Goal: Information Seeking & Learning: Learn about a topic

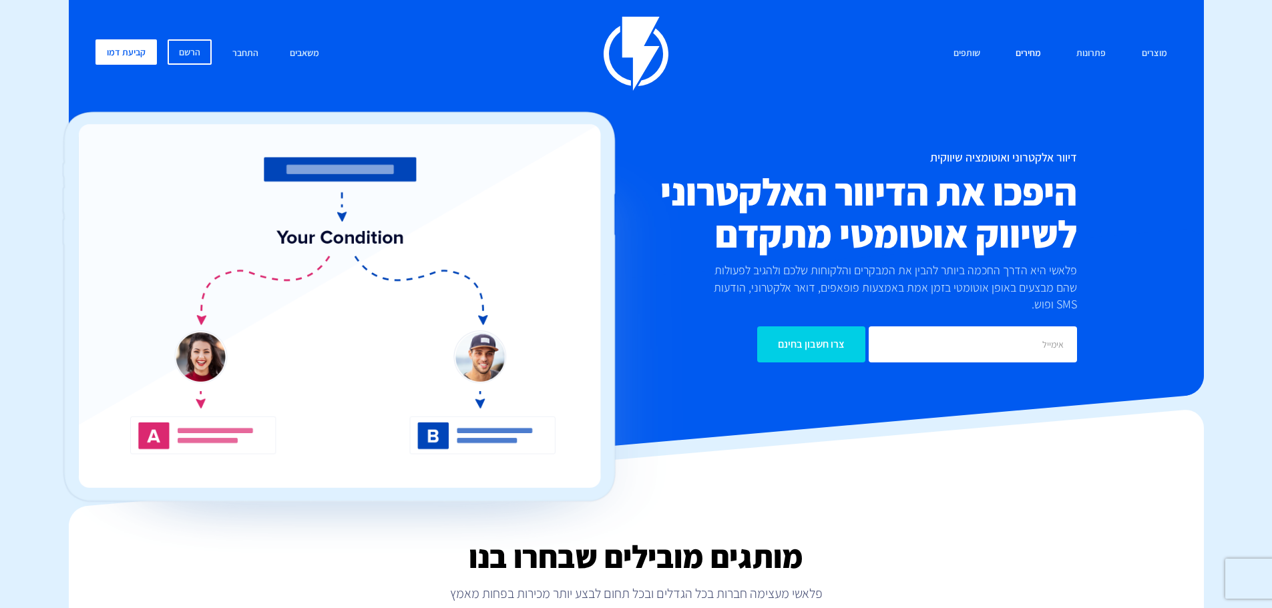
click at [1027, 55] on link "מחירים" at bounding box center [1028, 53] width 45 height 29
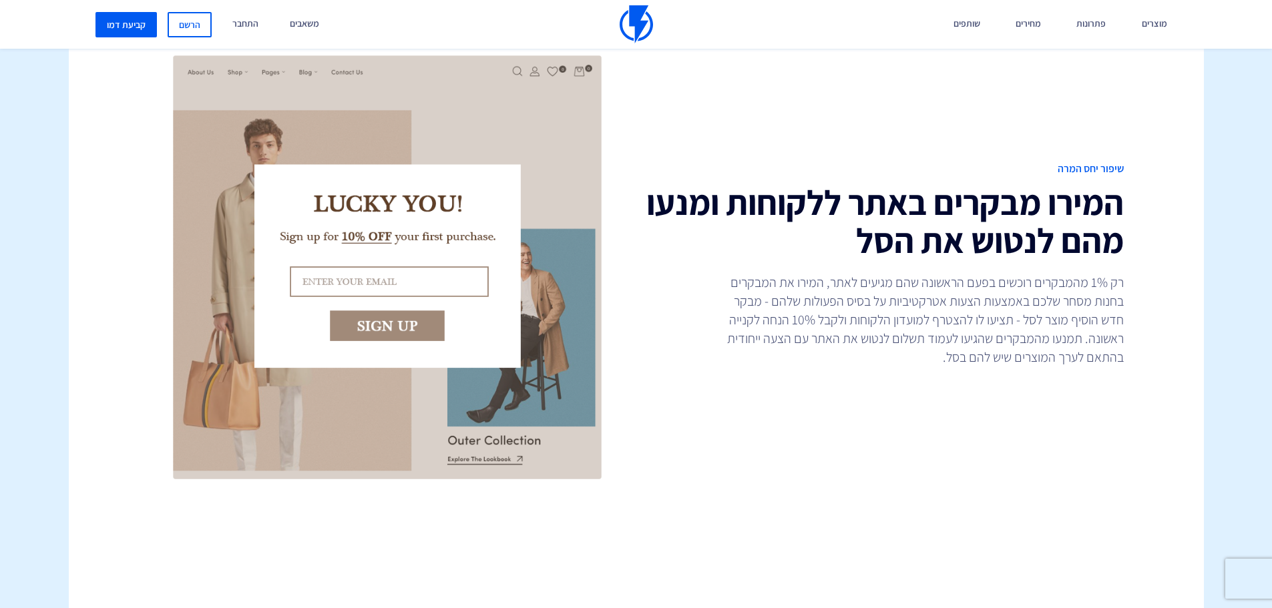
scroll to position [801, 0]
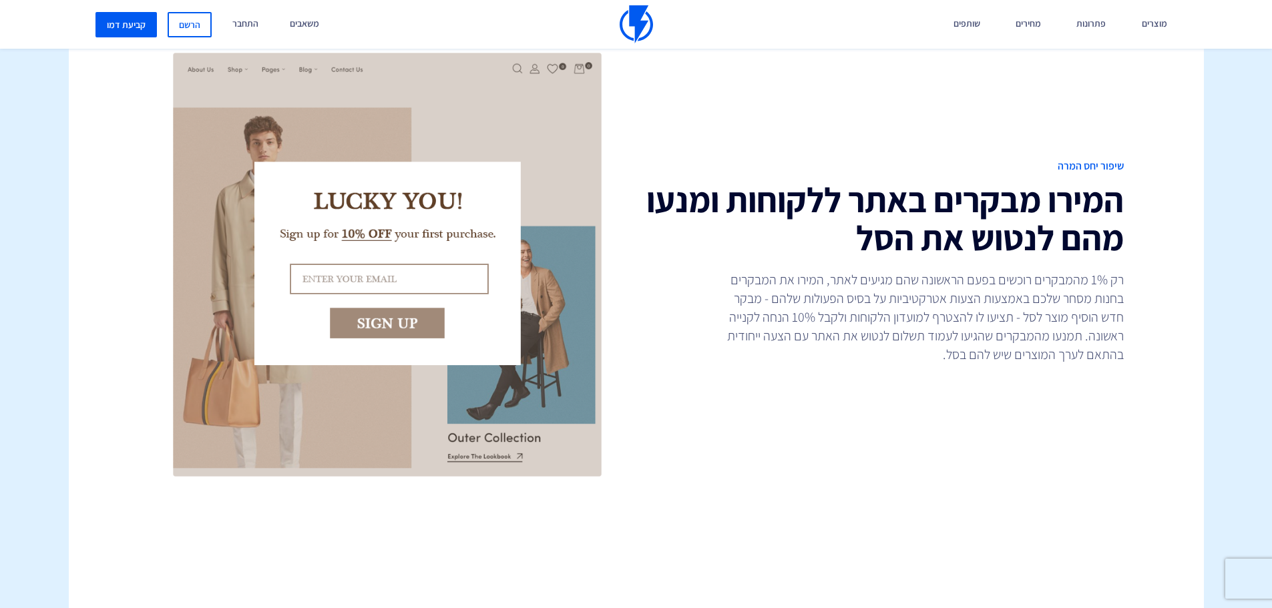
click at [919, 306] on p "רק 1% מהמבקרים רוכשים בפעם הראשונה שהם מגיעים לאתר, המירו את המבקרים בחנות מסחר…" at bounding box center [923, 316] width 401 height 93
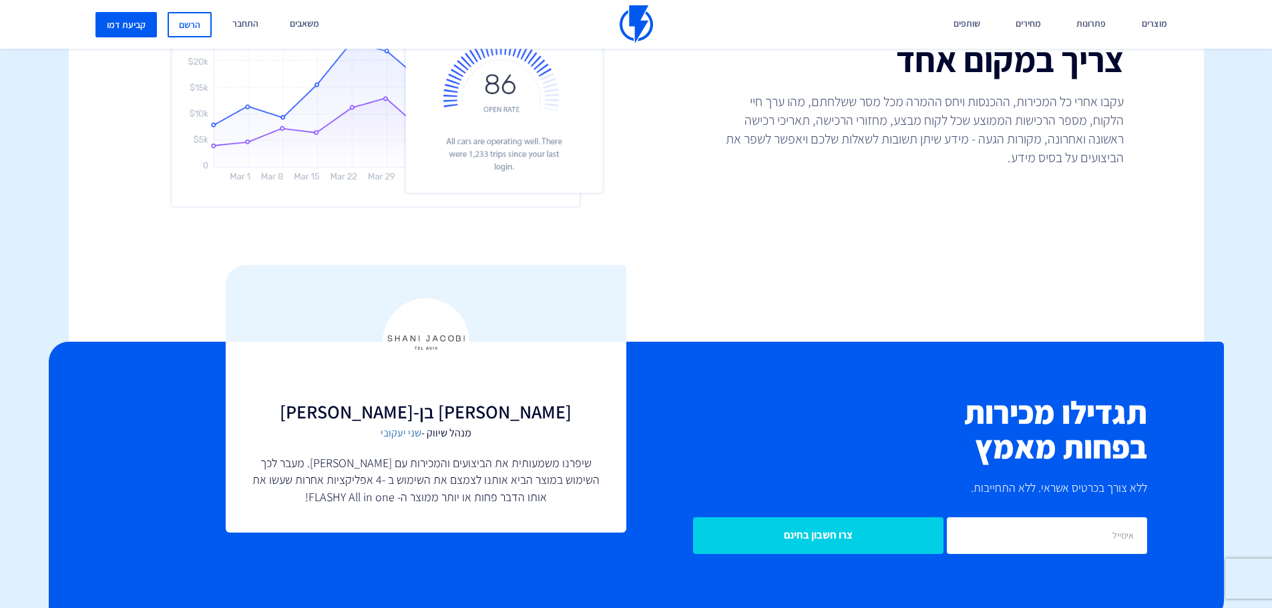
scroll to position [5621, 0]
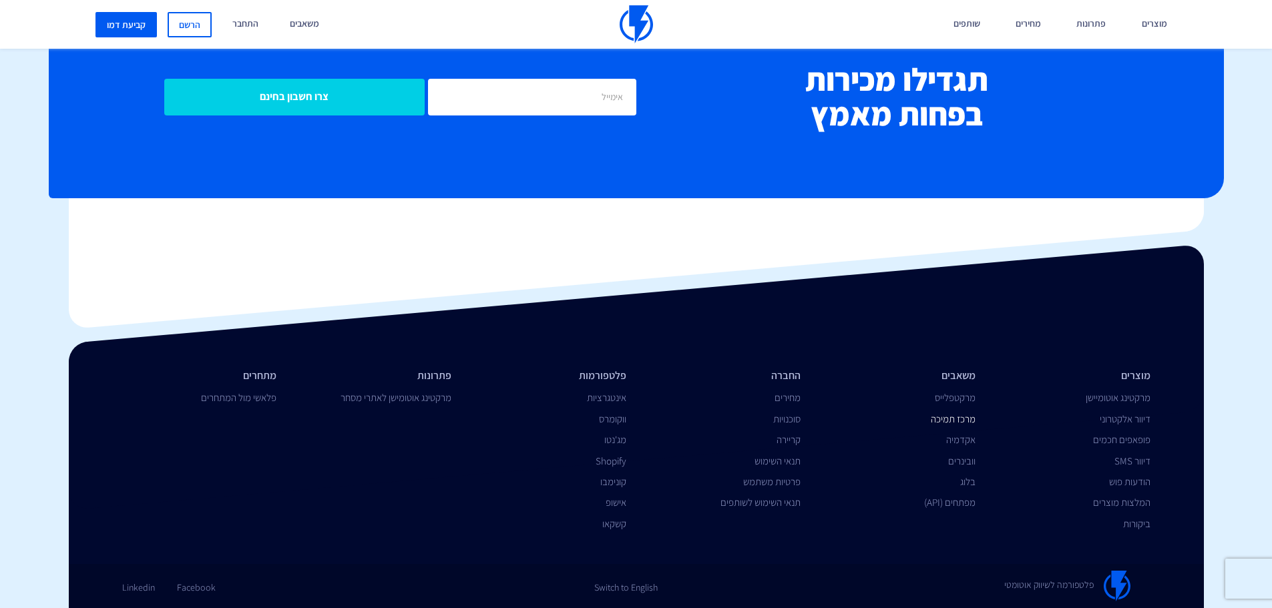
click at [959, 417] on link "מרכז תמיכה" at bounding box center [953, 419] width 45 height 13
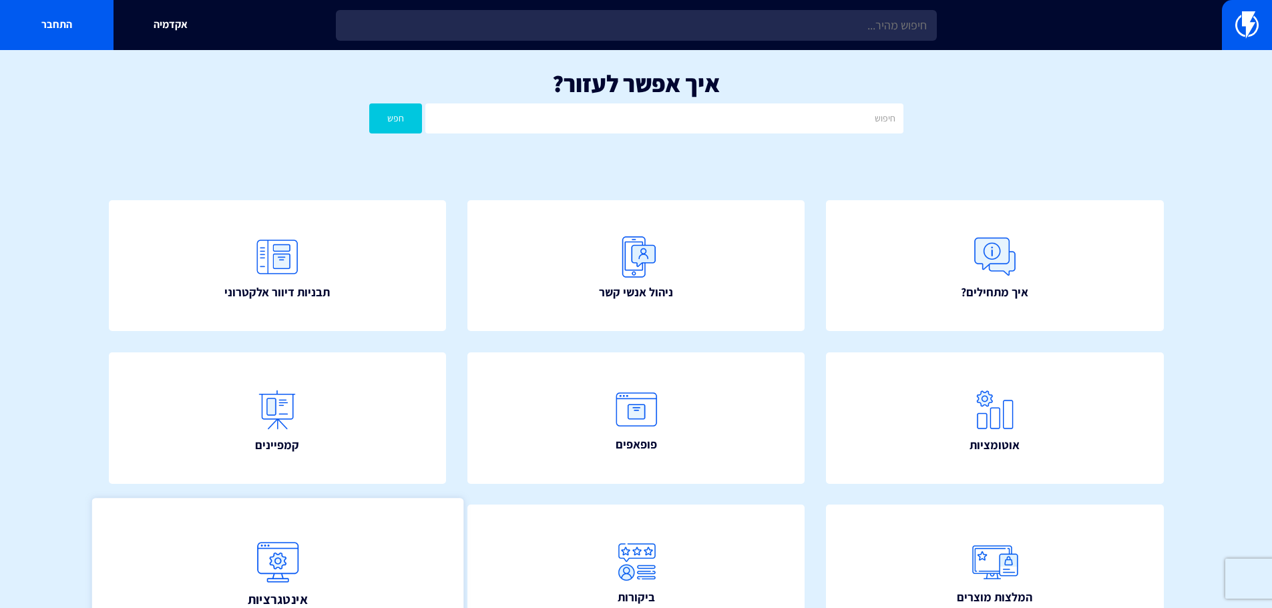
scroll to position [67, 0]
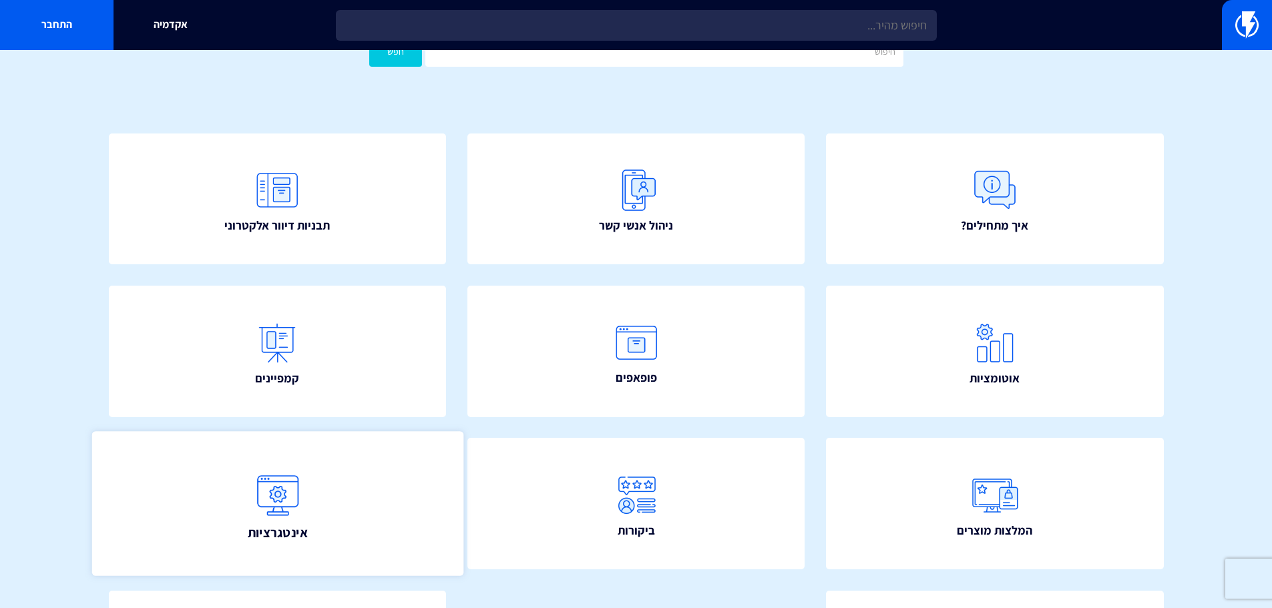
click at [312, 503] on link "אינטגרציות" at bounding box center [276, 504] width 371 height 144
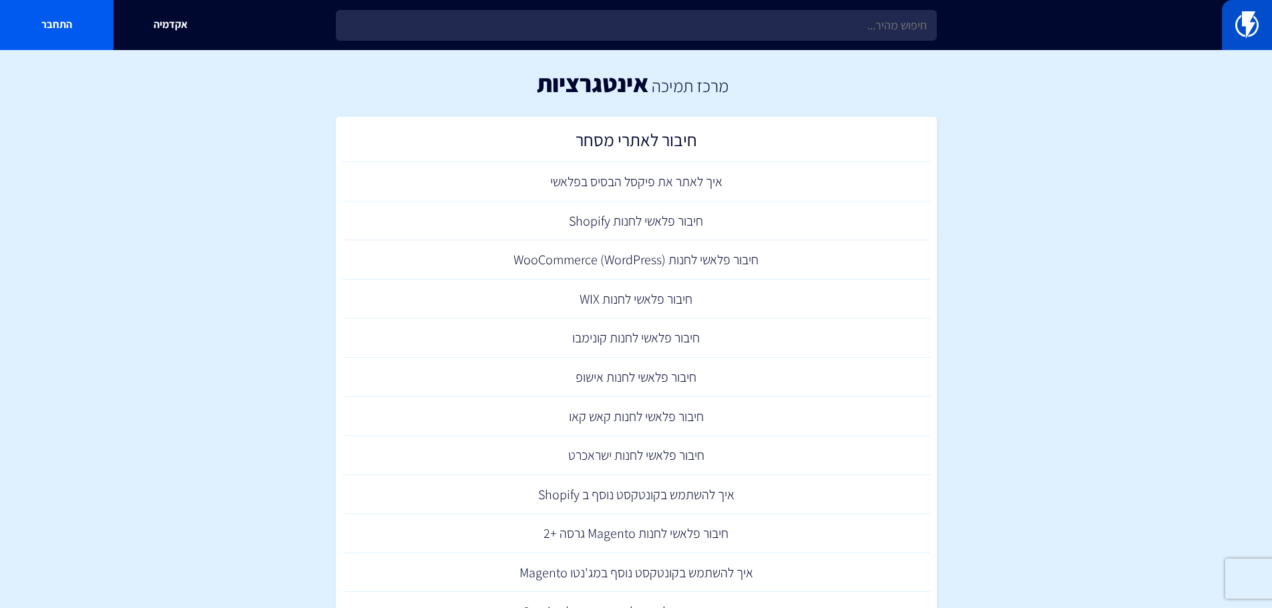
click at [1259, 29] on link at bounding box center [1247, 25] width 50 height 50
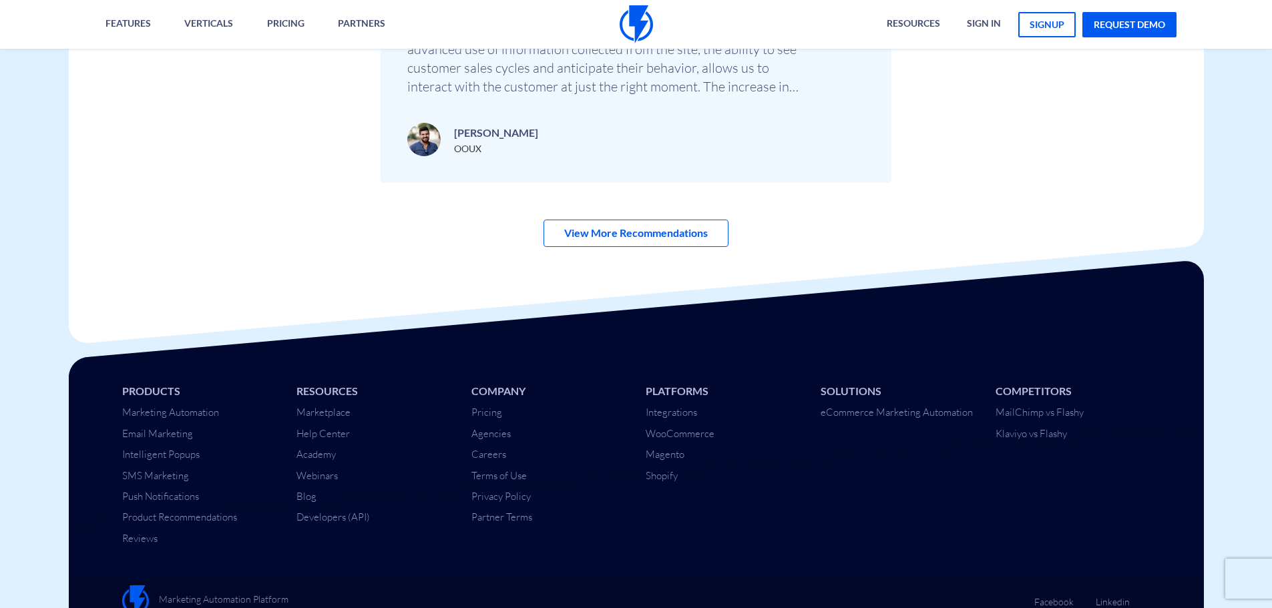
scroll to position [4718, 0]
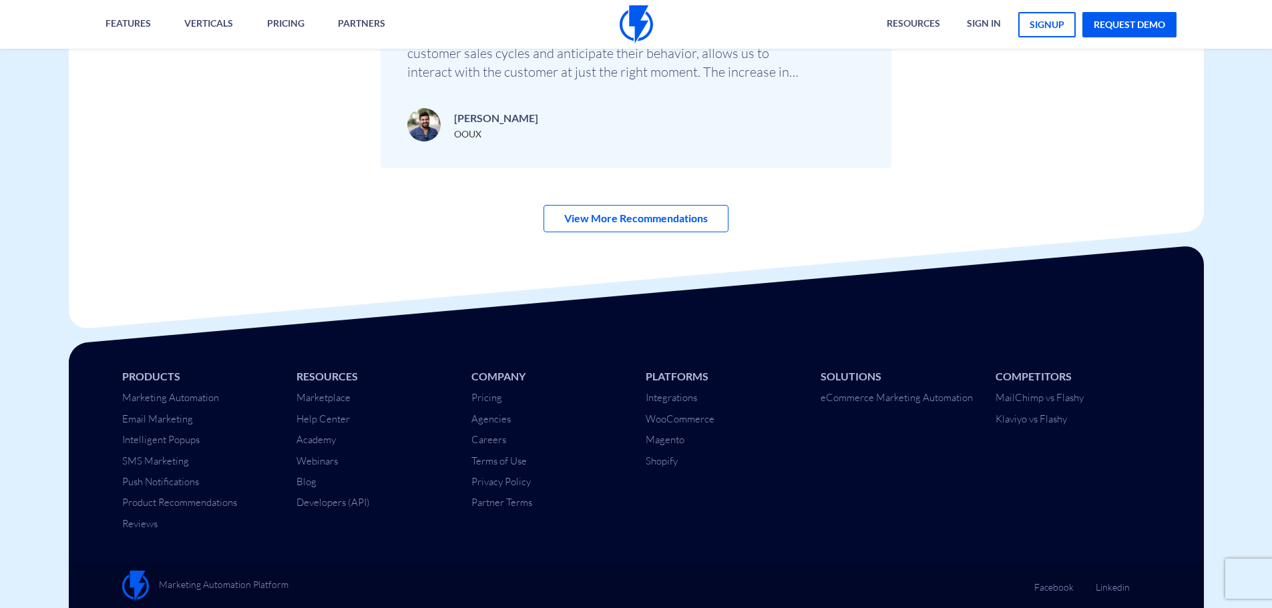
click at [789, 486] on div "Products Marketing Automation Email Marketing Intelligent Popups SMS Marketing …" at bounding box center [636, 441] width 1155 height 196
click at [777, 497] on div "Products Marketing Automation Email Marketing Intelligent Popups SMS Marketing …" at bounding box center [636, 441] width 1155 height 196
click at [331, 418] on link "Help Center" at bounding box center [322, 419] width 53 height 13
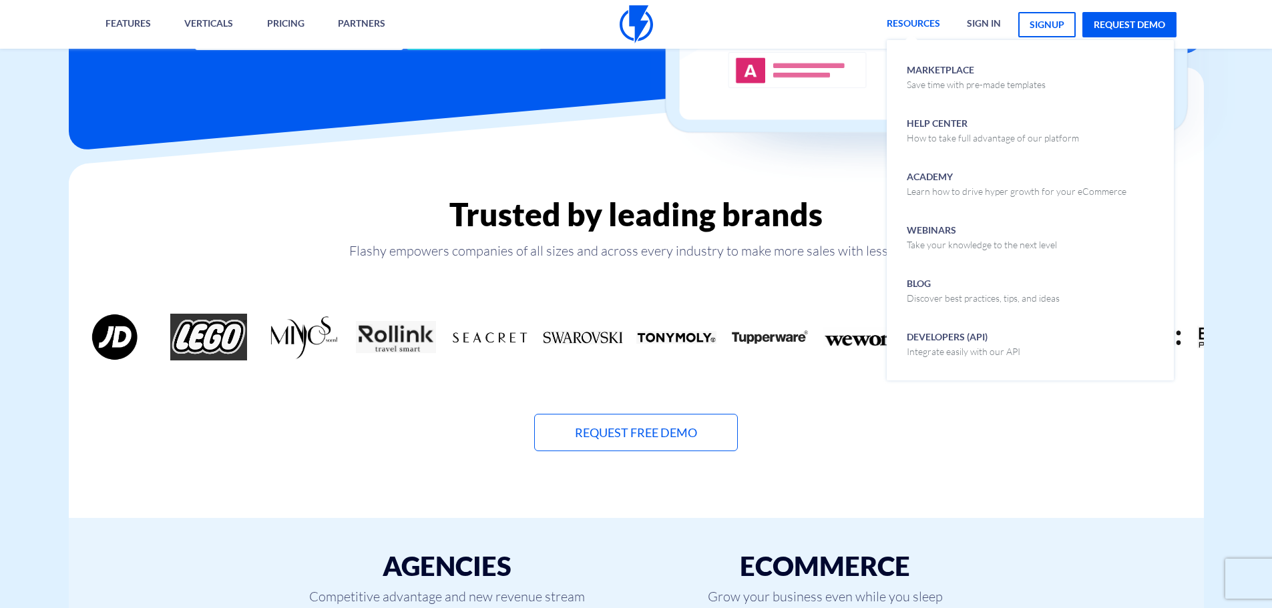
scroll to position [311, 0]
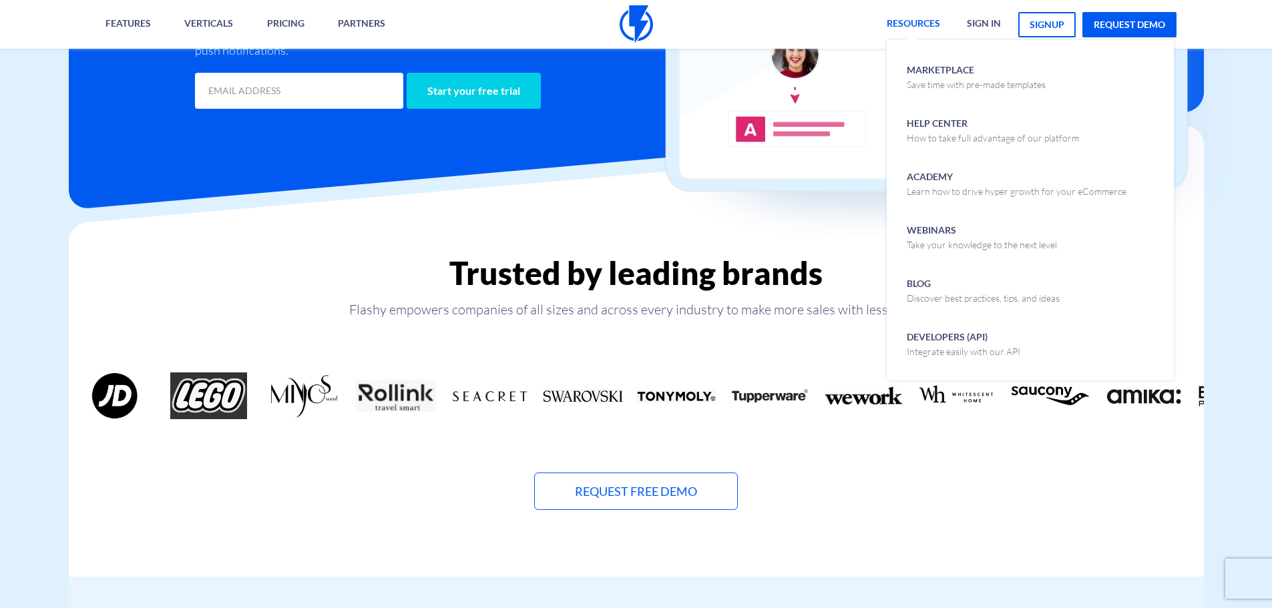
click at [927, 23] on link "Resources" at bounding box center [913, 24] width 73 height 49
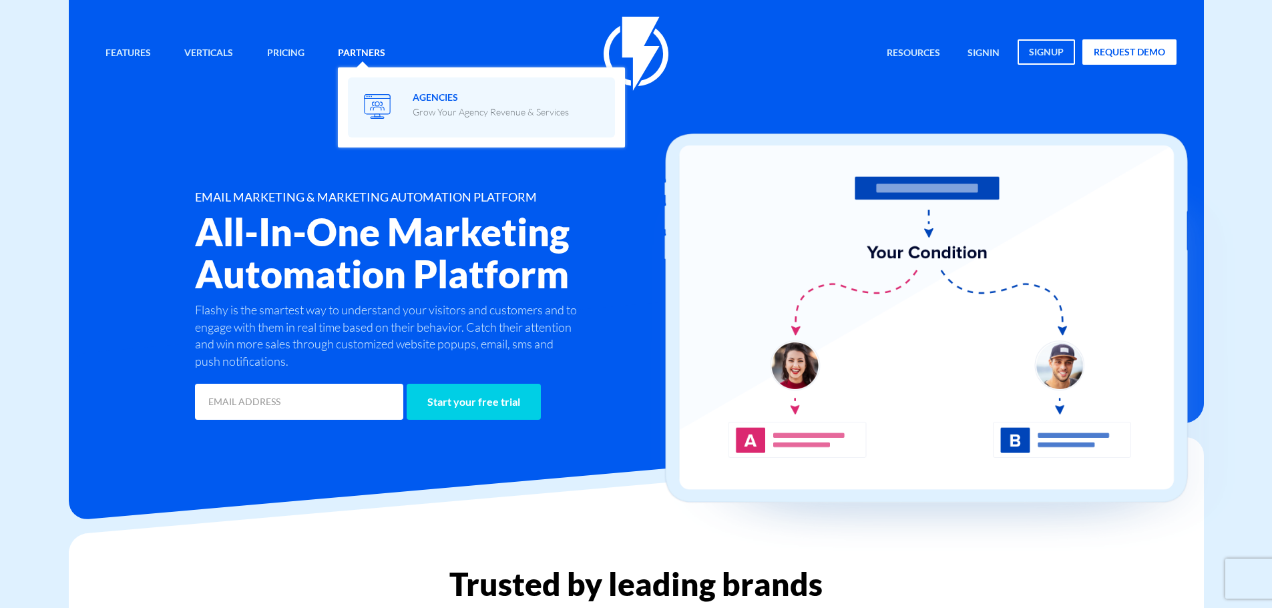
click at [372, 104] on img at bounding box center [377, 106] width 27 height 25
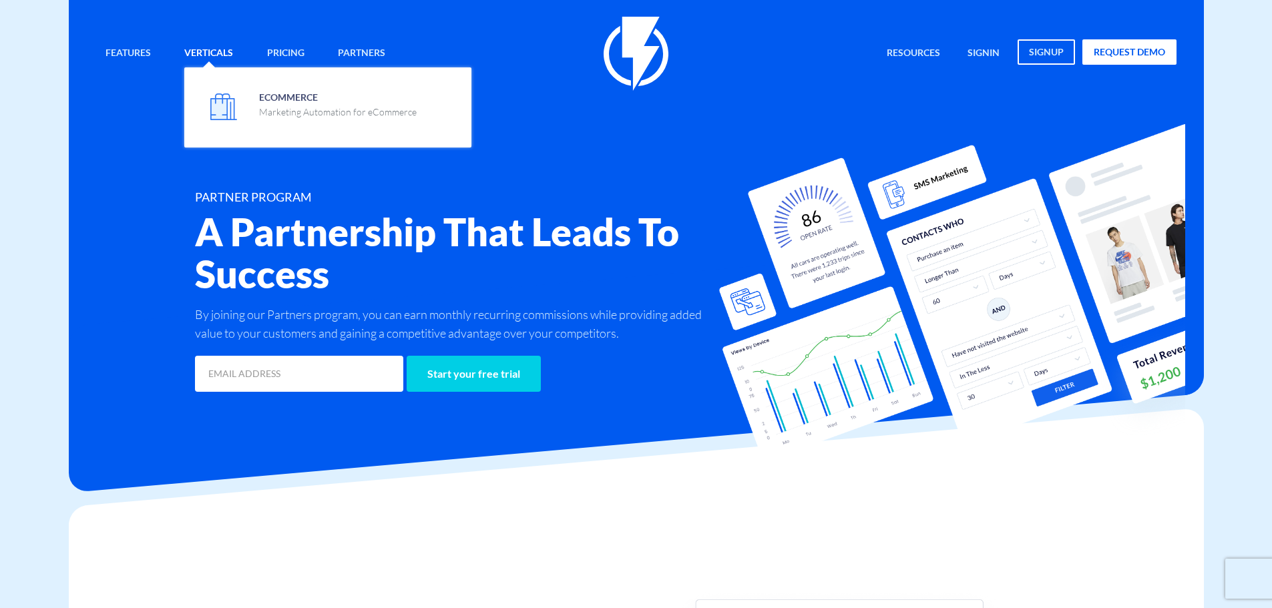
click at [208, 59] on link "Verticals" at bounding box center [208, 53] width 69 height 29
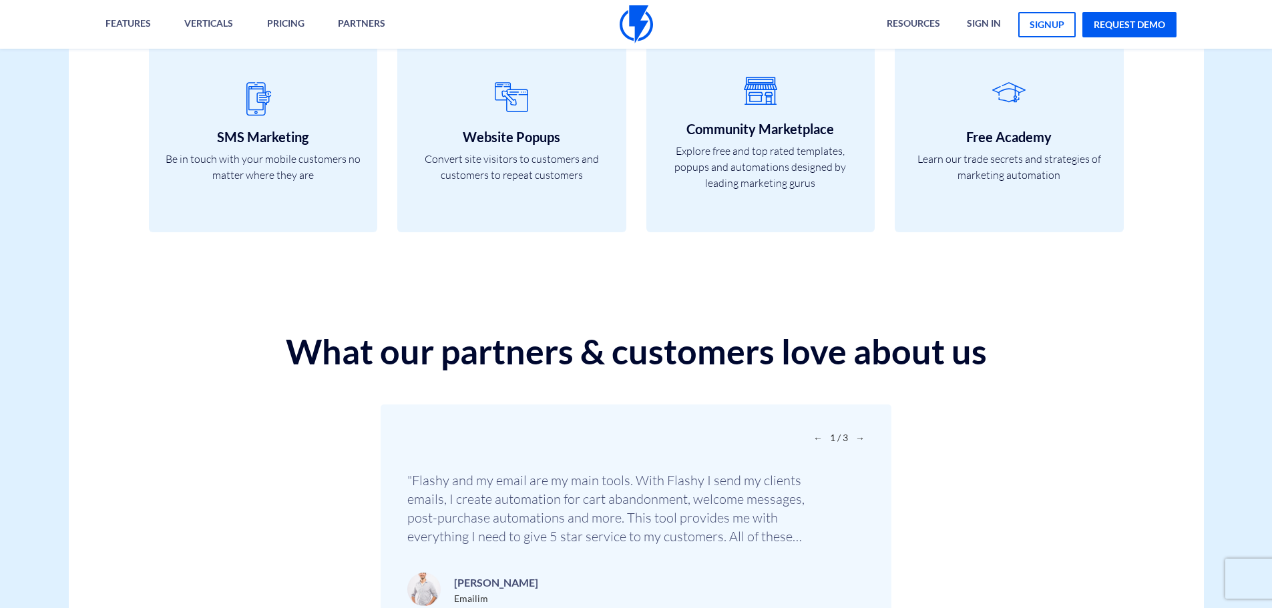
scroll to position [4718, 0]
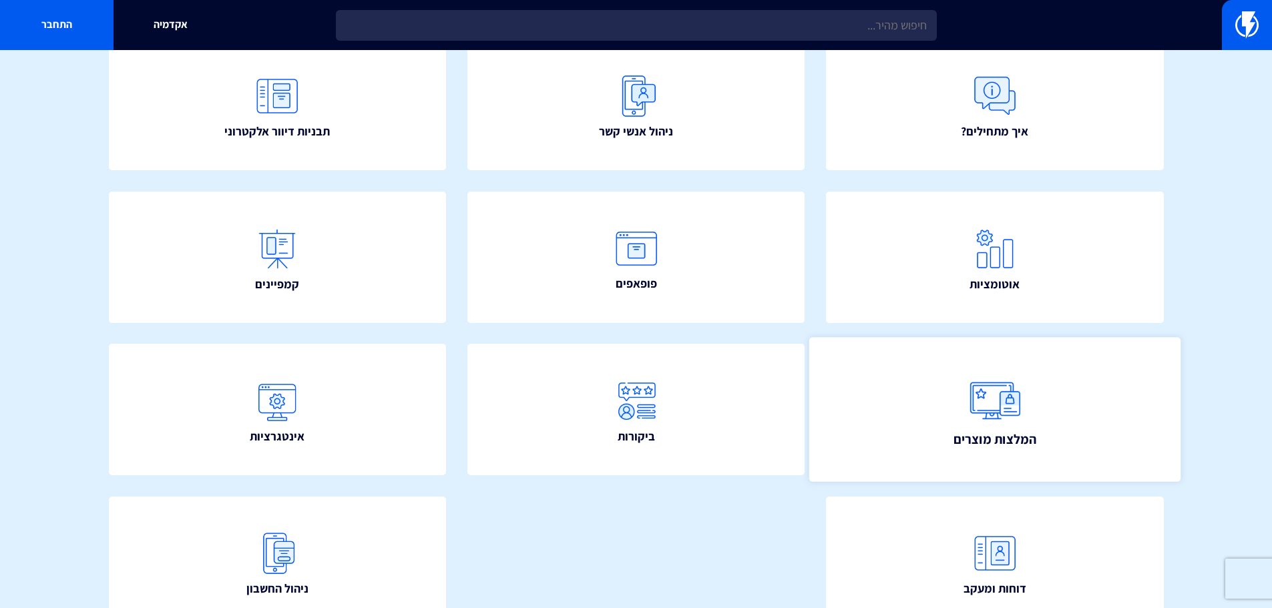
scroll to position [41, 0]
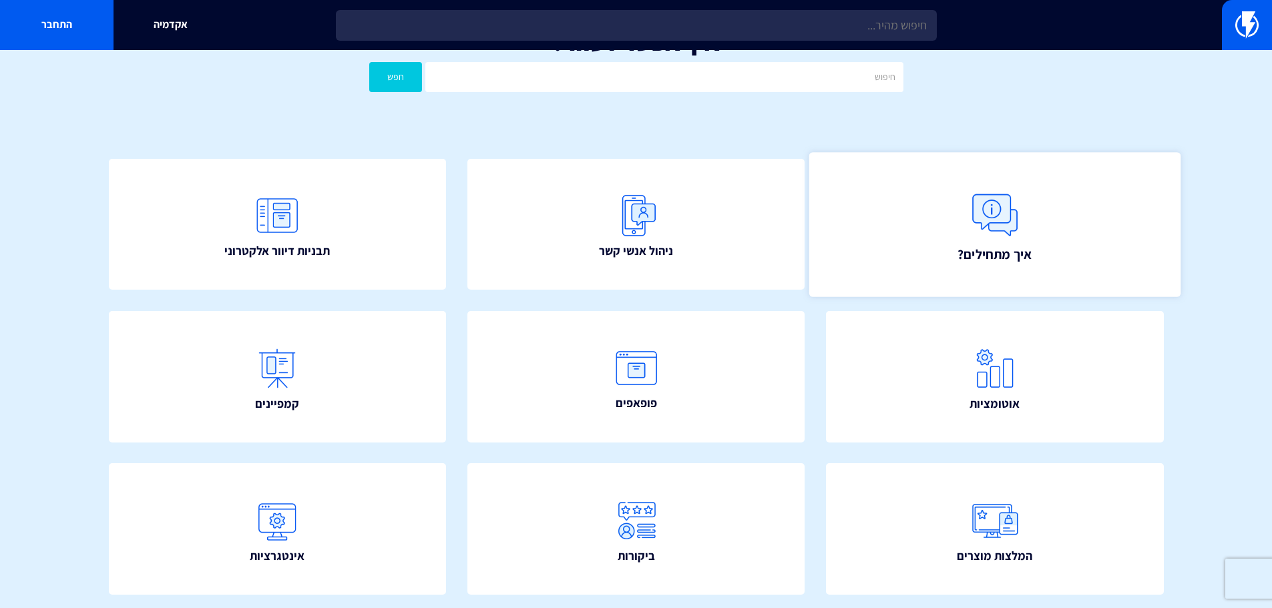
click at [986, 198] on img at bounding box center [995, 215] width 59 height 59
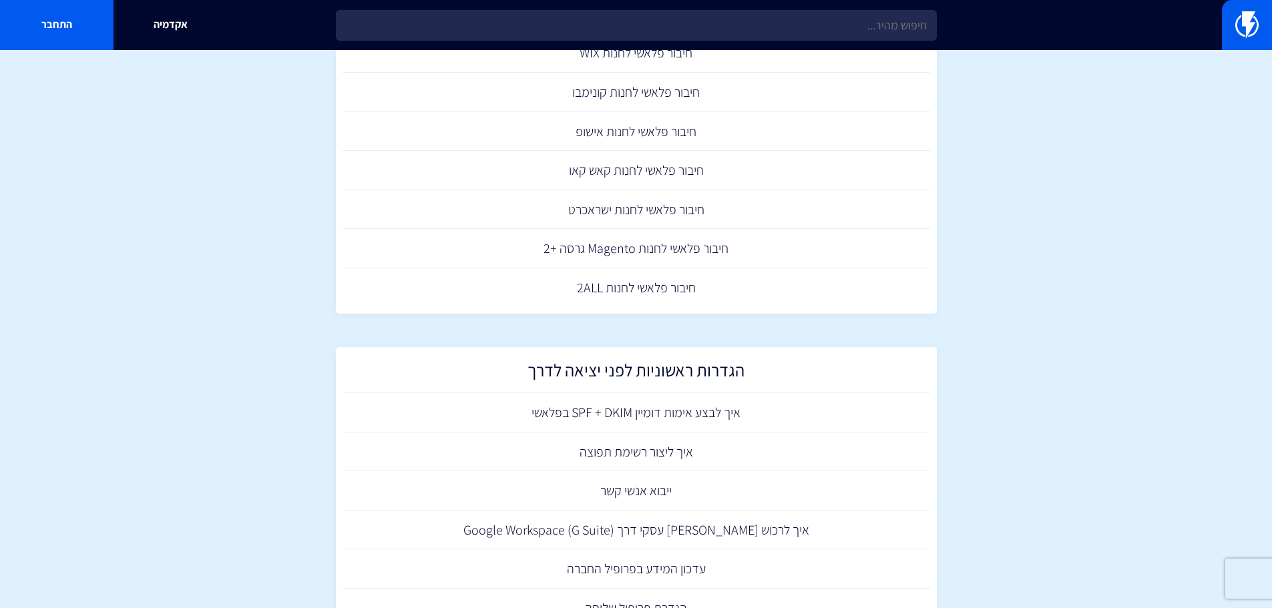
scroll to position [673, 0]
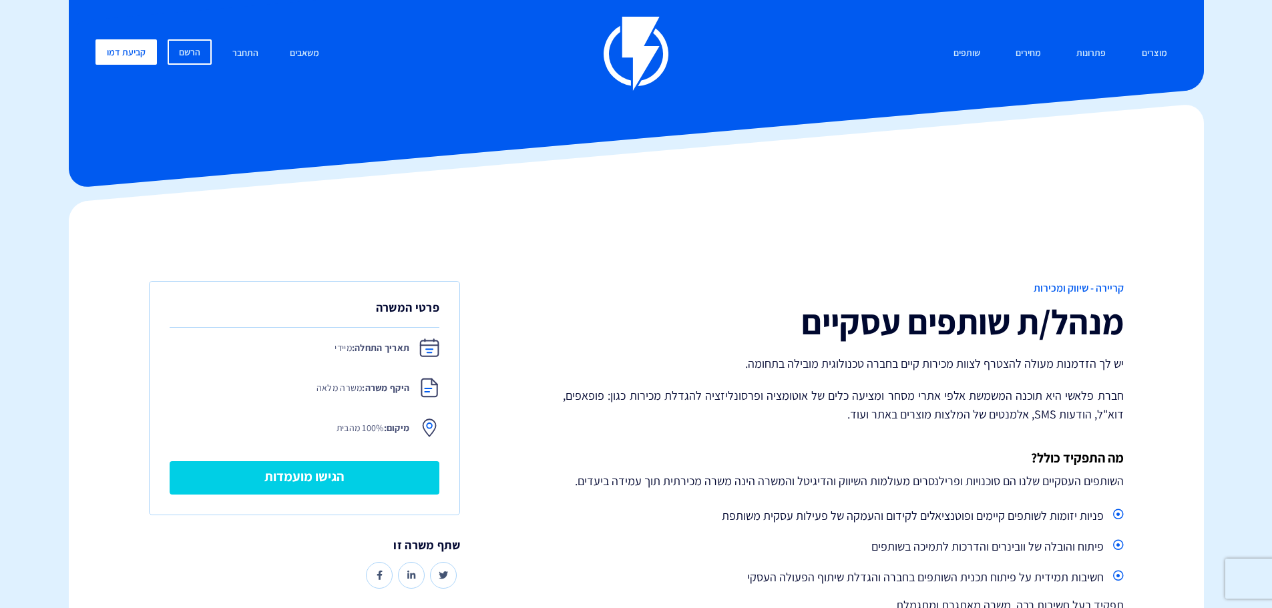
click at [847, 462] on h4 "מה התפקיד כולל?" at bounding box center [843, 458] width 560 height 15
click at [861, 456] on h4 "מה התפקיד כולל?" at bounding box center [843, 458] width 560 height 15
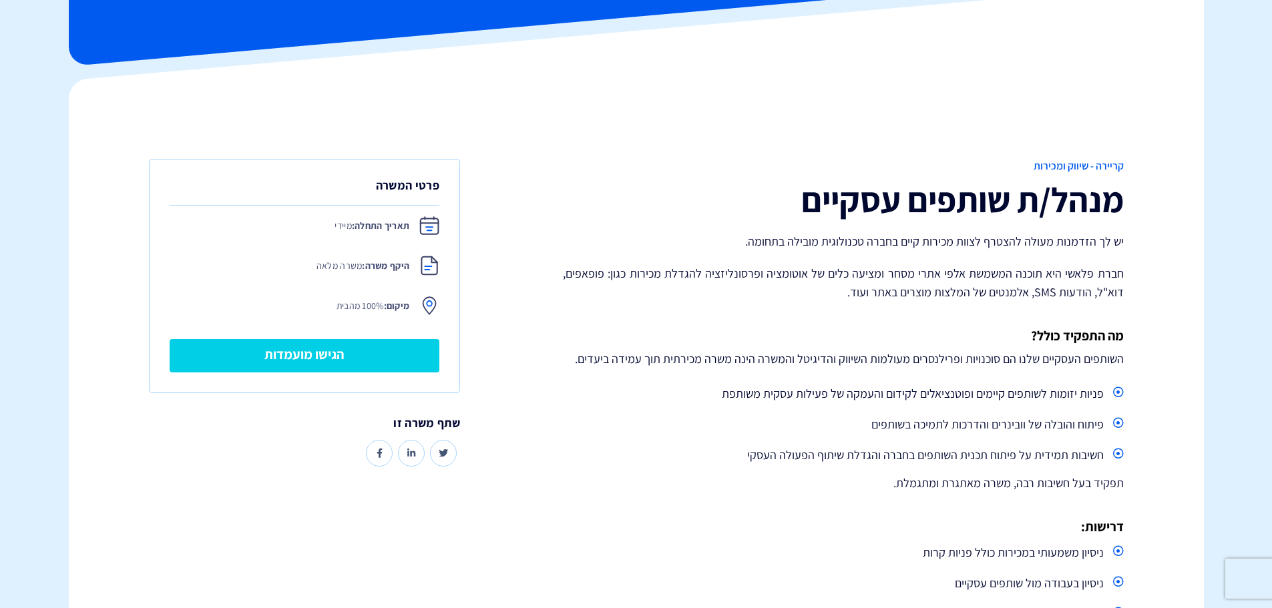
scroll to position [134, 0]
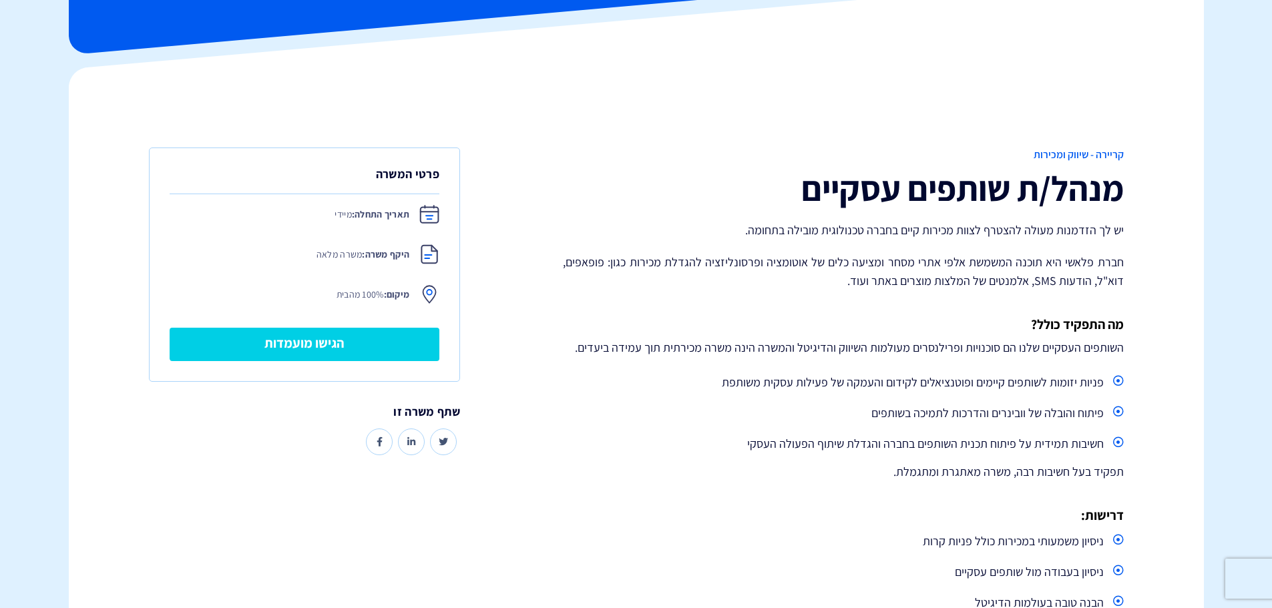
click at [837, 521] on h4 "דרישות:" at bounding box center [843, 515] width 560 height 15
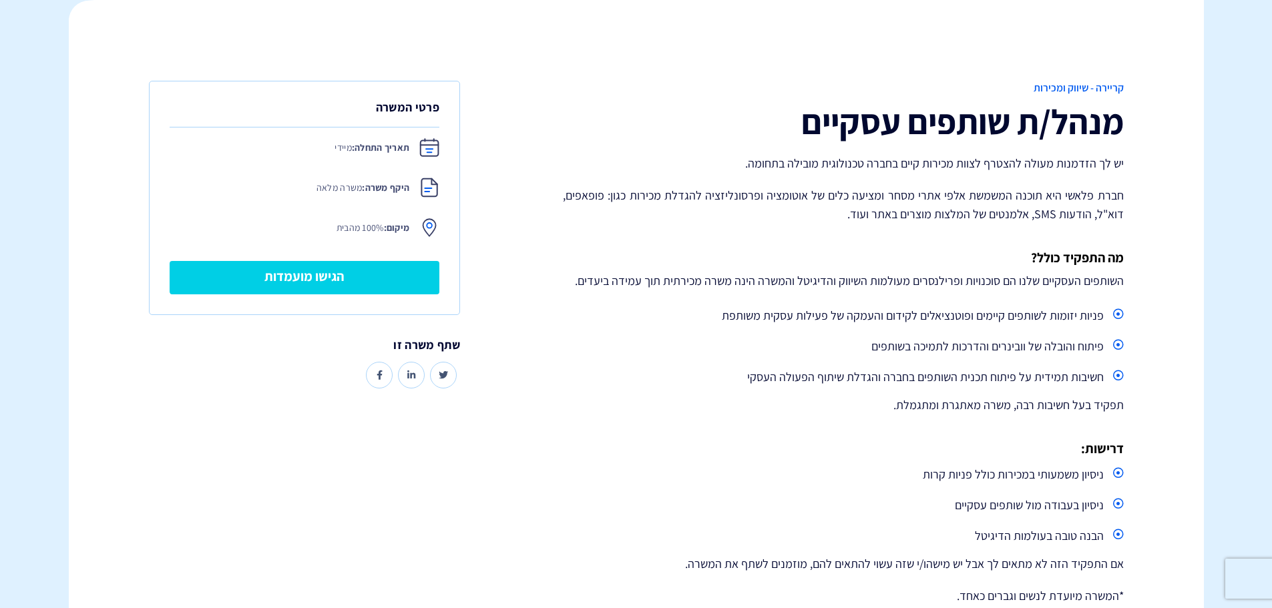
scroll to position [267, 0]
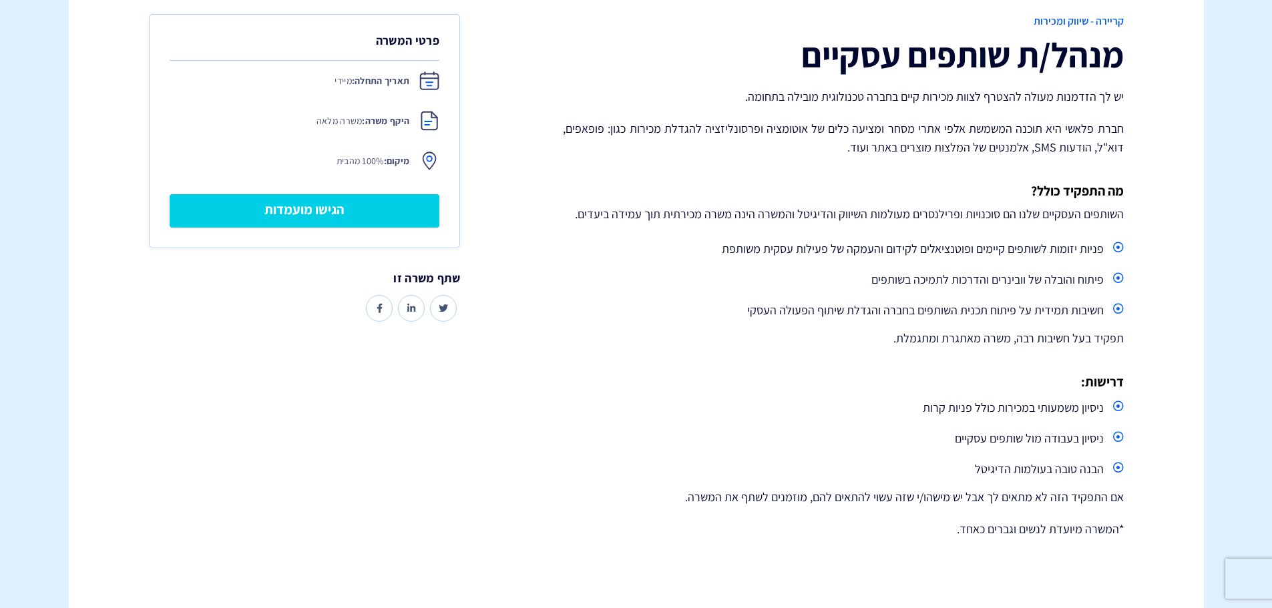
click at [837, 521] on p "*המשרה מיועדת לנשים וגברים כאחד." at bounding box center [843, 529] width 560 height 19
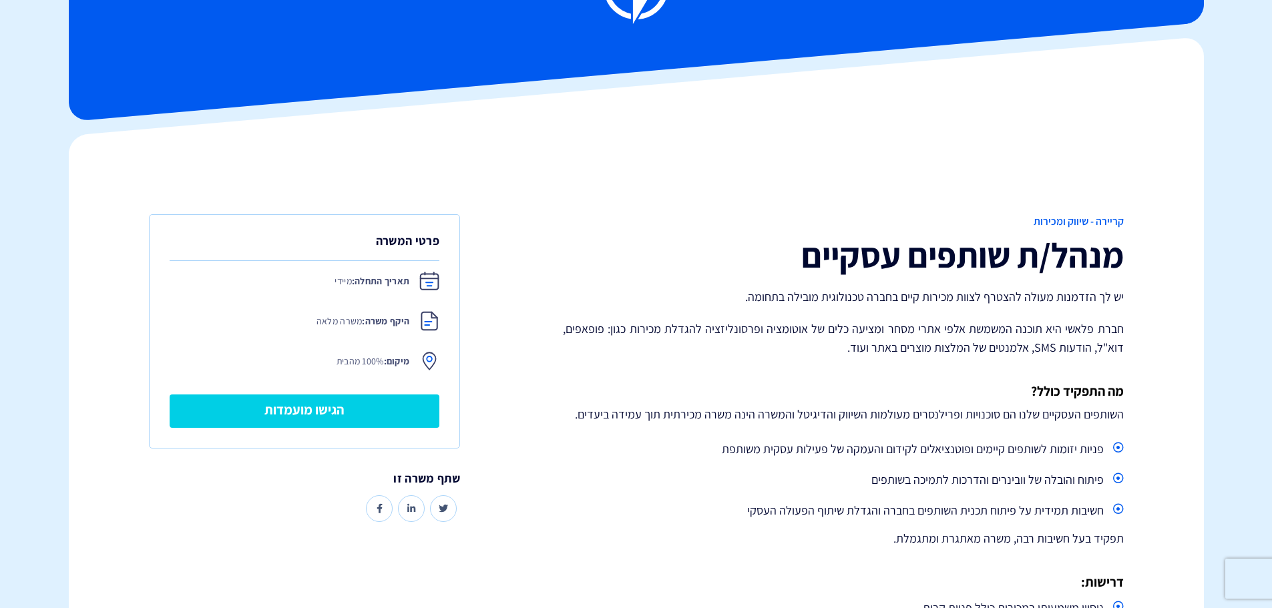
scroll to position [0, 0]
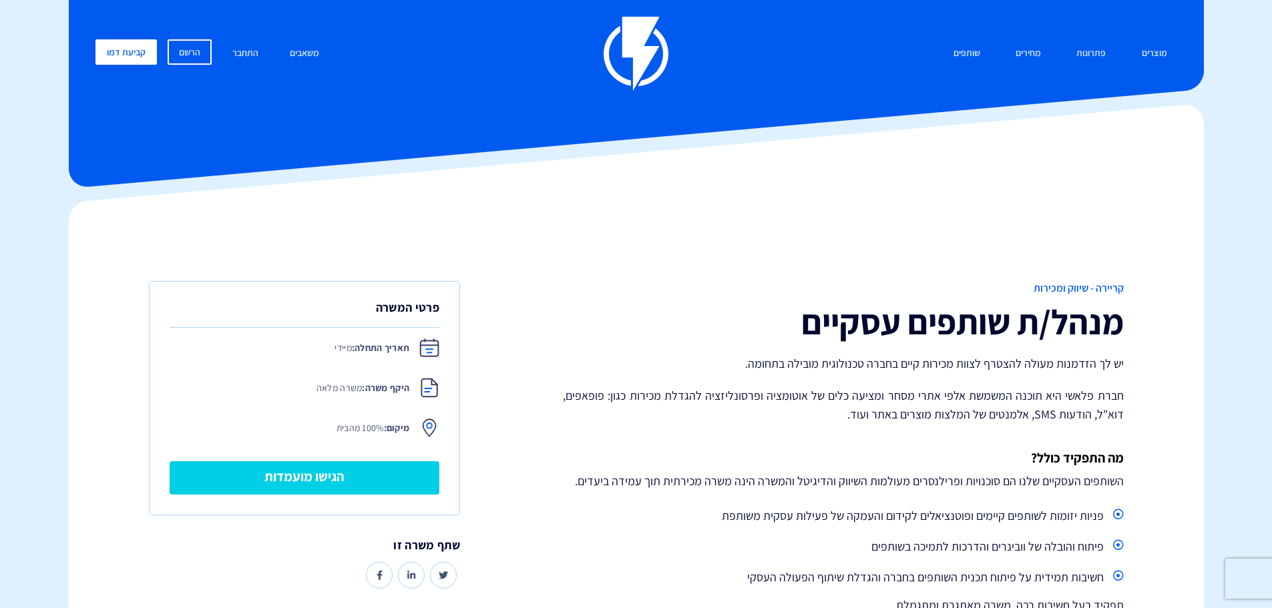
click at [833, 503] on div "קריירה - שיווק ומכירות מנהל/ת שותפים עסקיים יש לך הזדמנות מעולה להצטרף לצוות מכ…" at bounding box center [843, 550] width 580 height 538
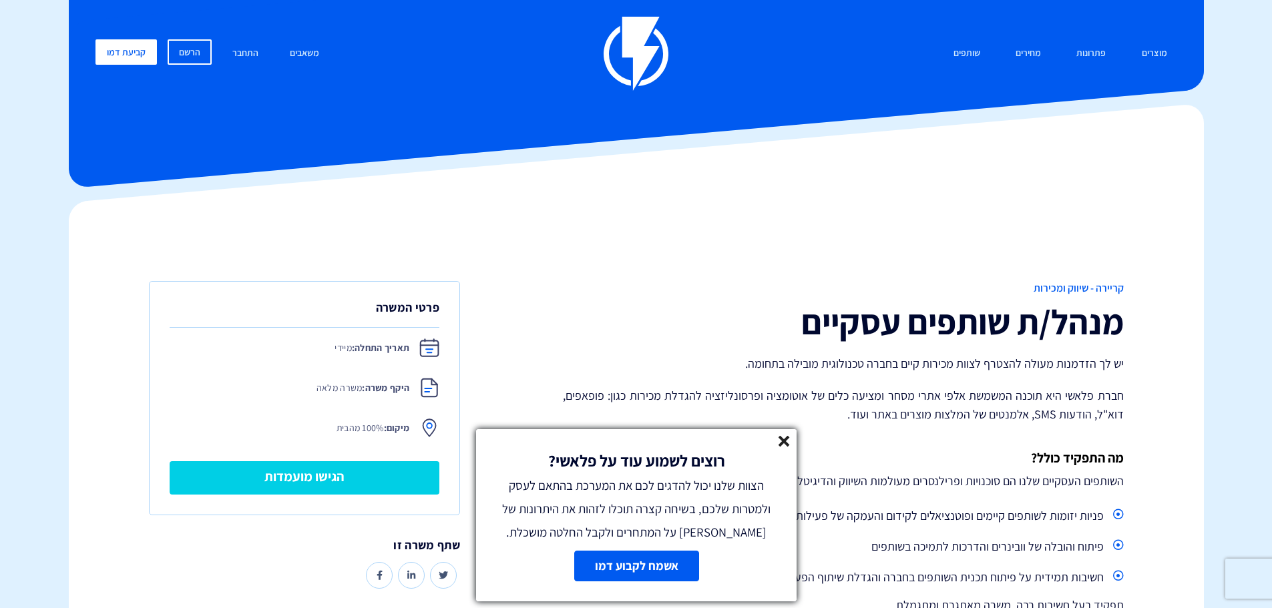
click at [938, 408] on p "חברת פלאשי היא תוכנה המשמשת אלפי אתרי מסחר ומציעה כלים של אוטומציה ופרסונליזציה…" at bounding box center [843, 405] width 560 height 37
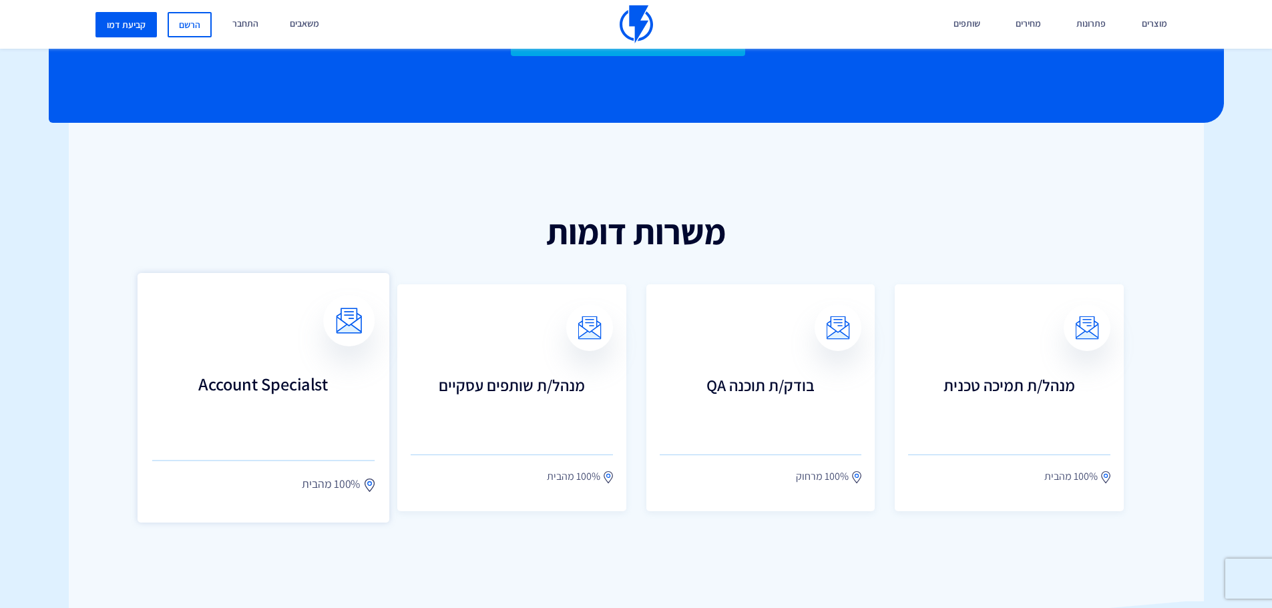
click at [270, 382] on h3 "Account Specialst" at bounding box center [263, 403] width 222 height 59
click at [558, 228] on h2 "משרות דומות" at bounding box center [636, 232] width 995 height 38
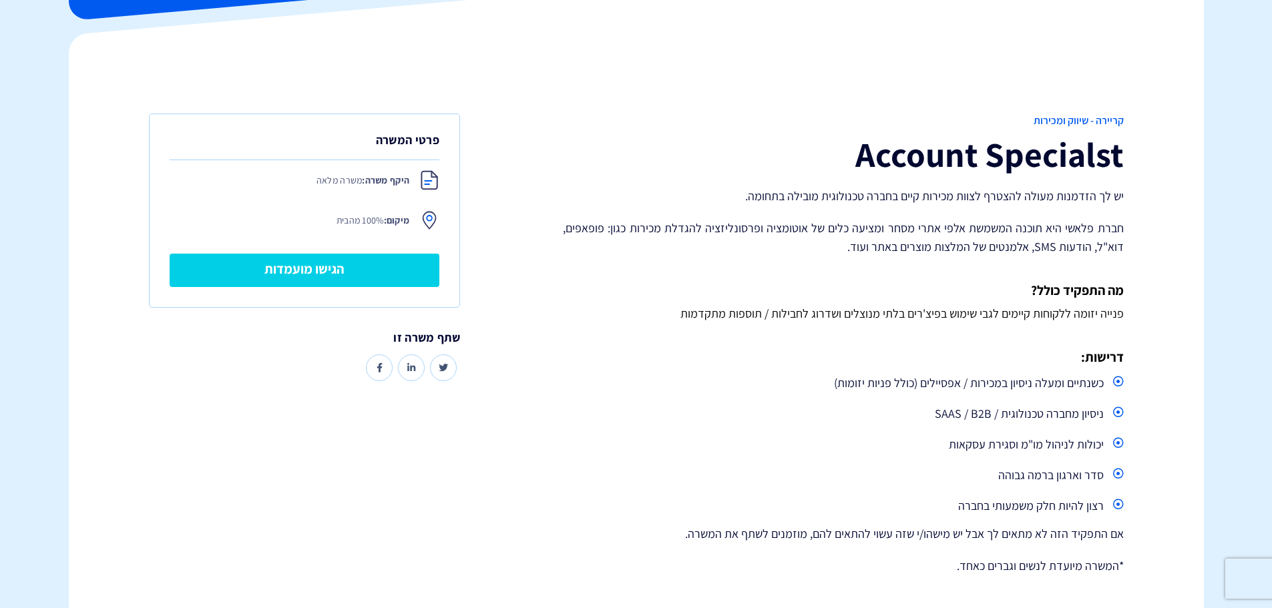
scroll to position [200, 0]
